Goal: Task Accomplishment & Management: Manage account settings

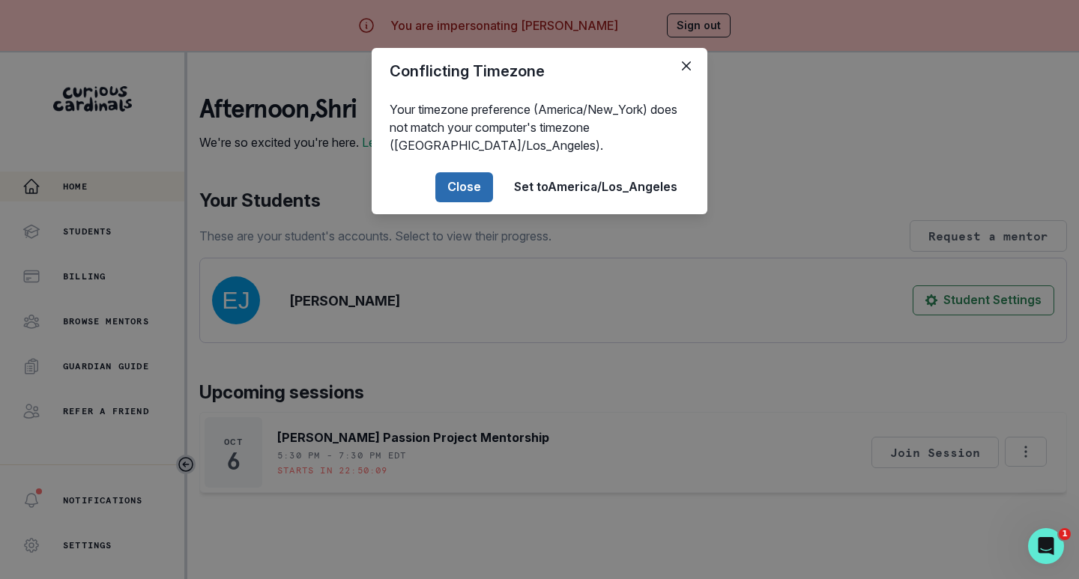
click at [458, 182] on button "Close" at bounding box center [464, 187] width 58 height 30
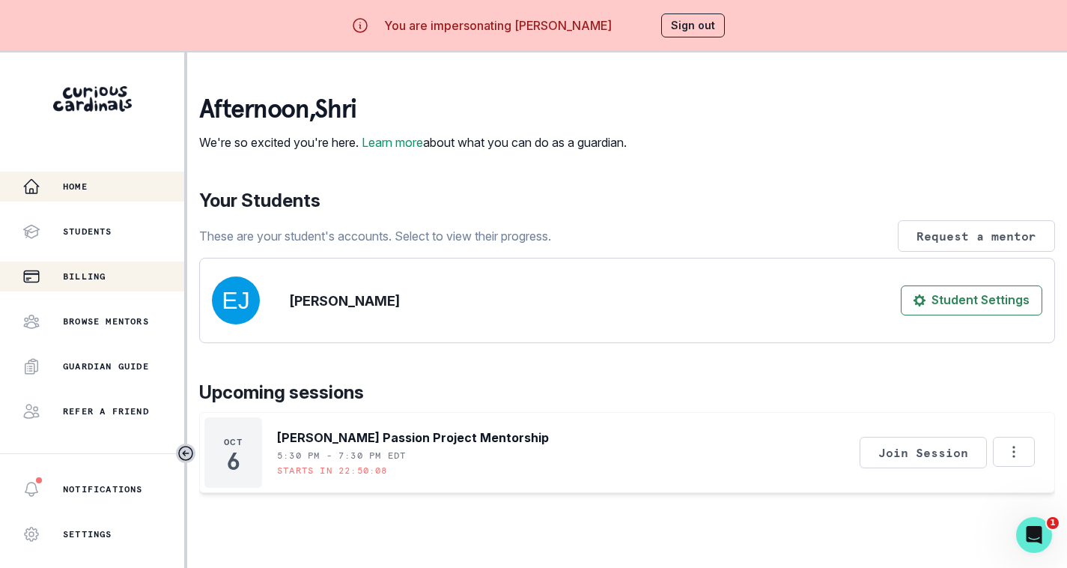
click at [102, 273] on p "Billing" at bounding box center [84, 276] width 43 height 12
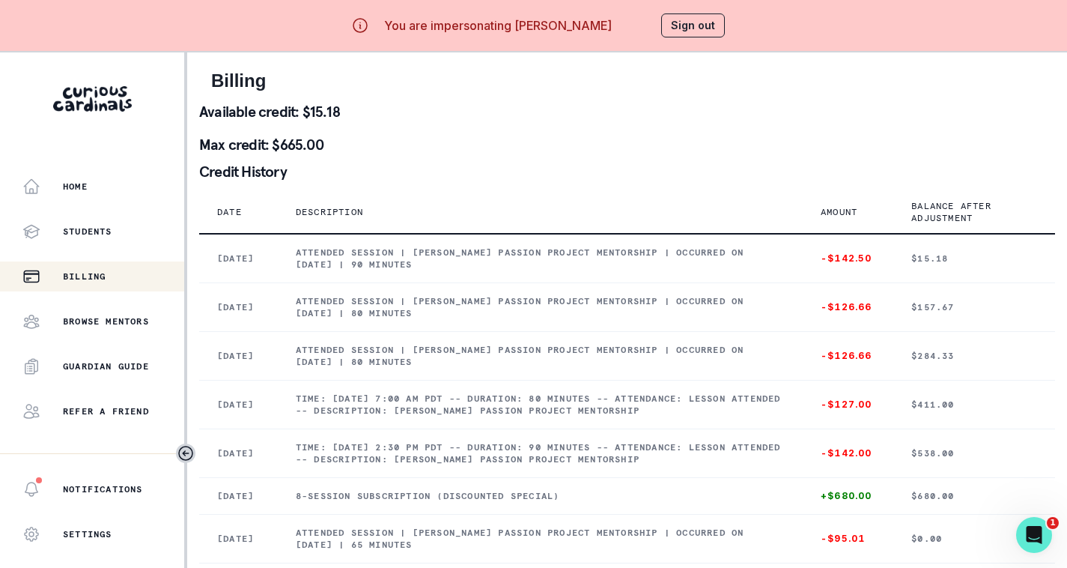
click at [700, 23] on button "Sign out" at bounding box center [693, 25] width 64 height 24
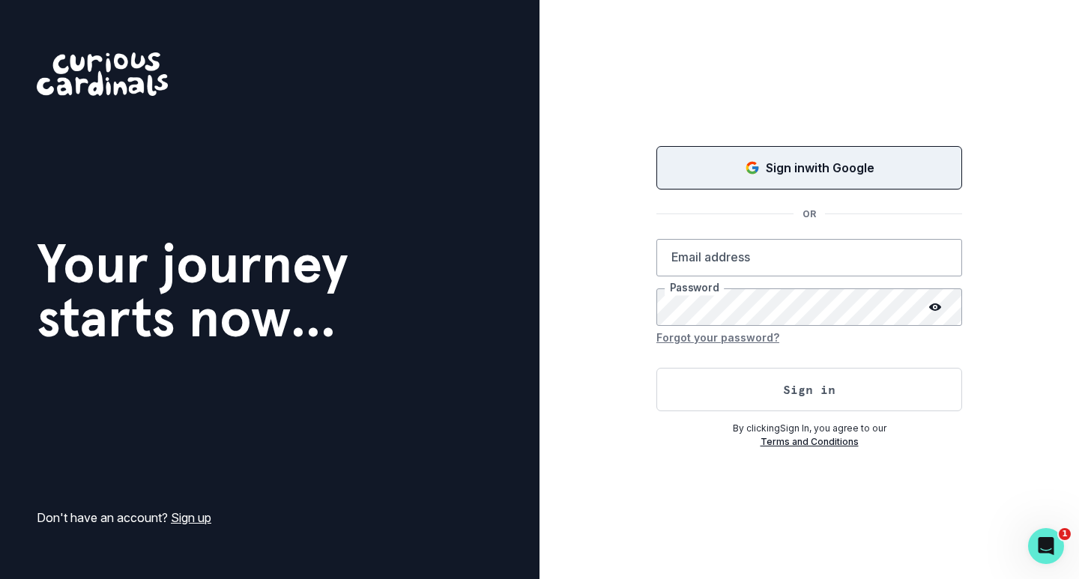
click at [707, 172] on div "Sign in with Google" at bounding box center [809, 168] width 268 height 18
